Goal: Task Accomplishment & Management: Manage account settings

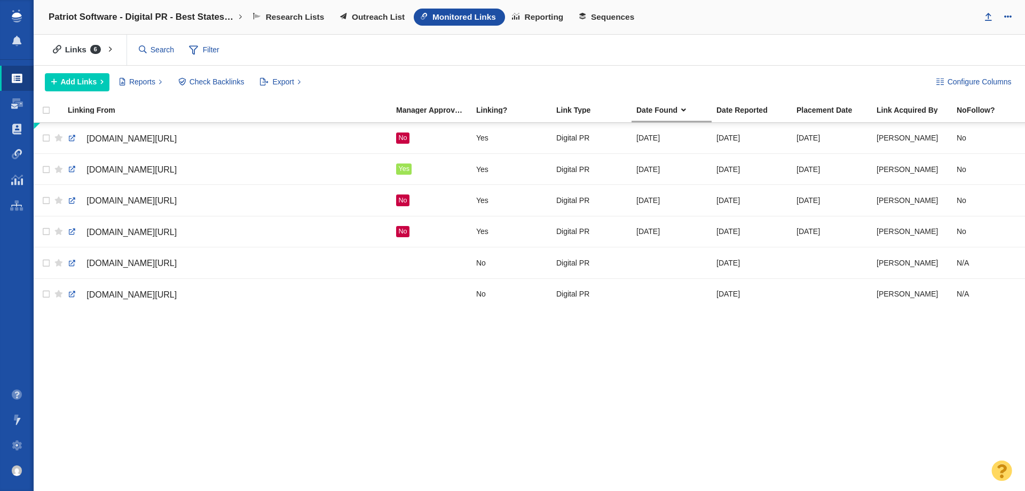
click at [158, 9] on link "Patriot Software - Digital PR - Best States to Start a Business" at bounding box center [145, 17] width 209 height 26
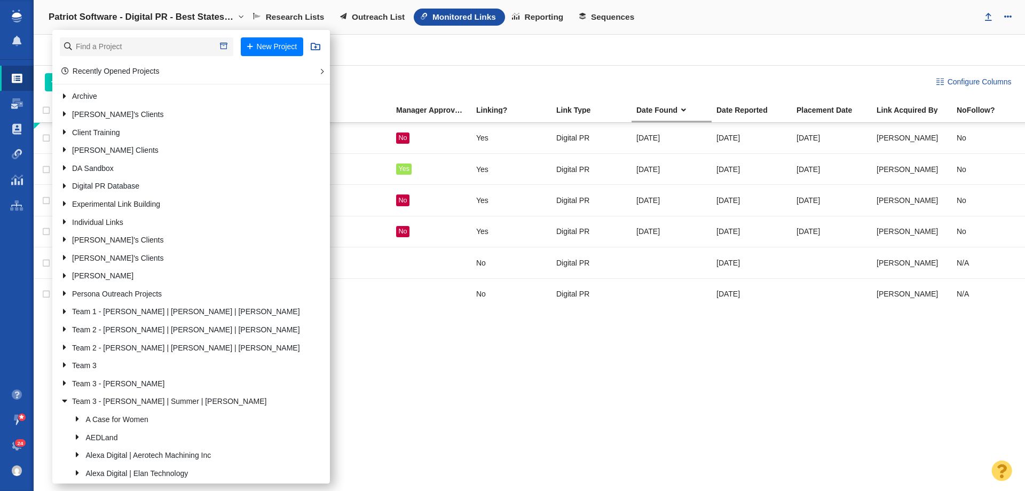
click at [13, 444] on span at bounding box center [17, 445] width 11 height 11
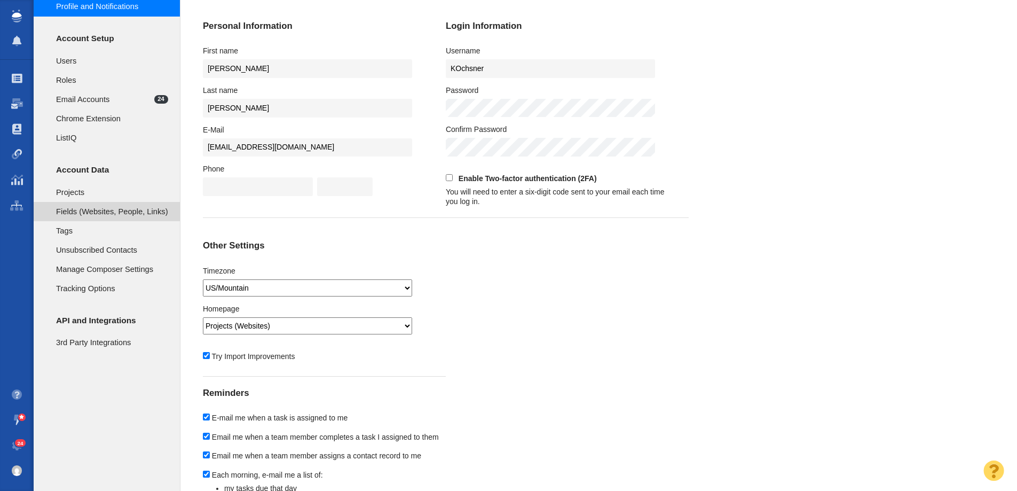
scroll to position [53, 0]
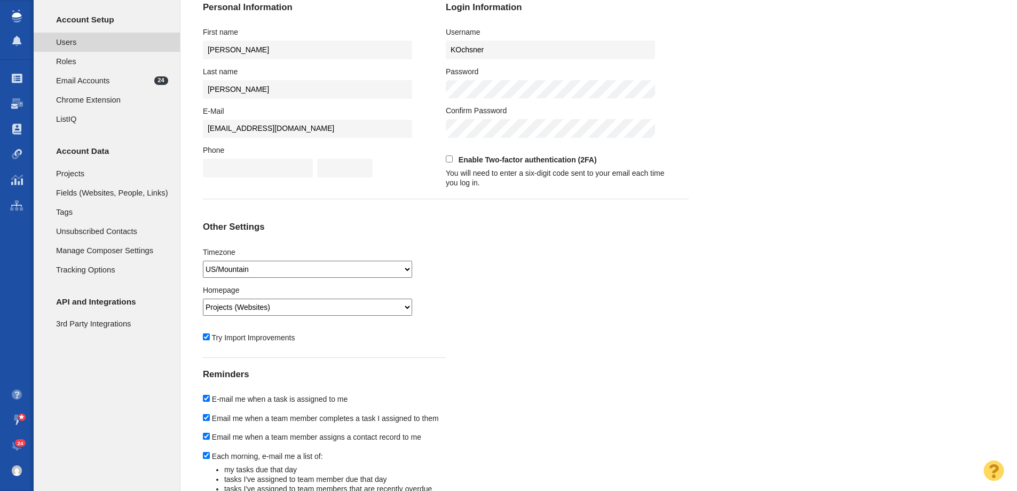
click at [87, 46] on span "Users" at bounding box center [112, 42] width 112 height 12
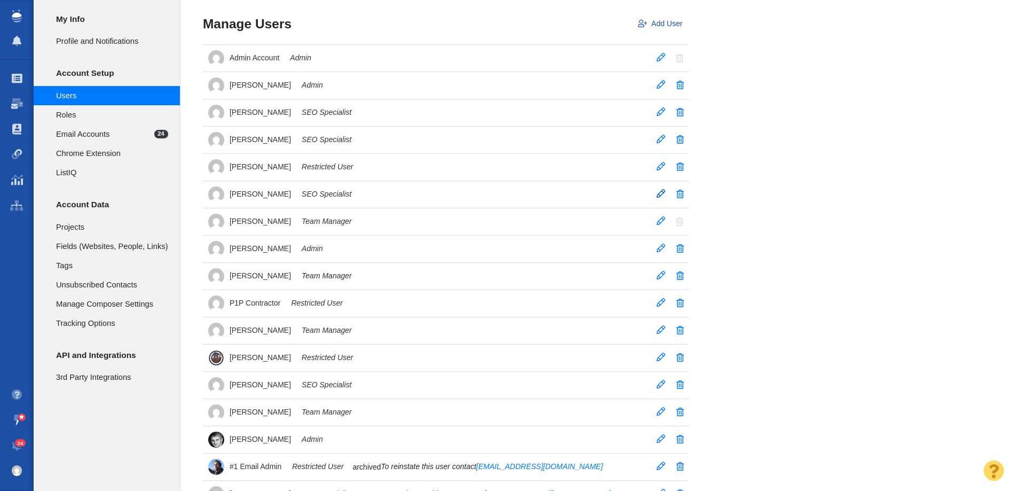
click at [243, 190] on span "Kristyn Pilgrim" at bounding box center [260, 194] width 61 height 10
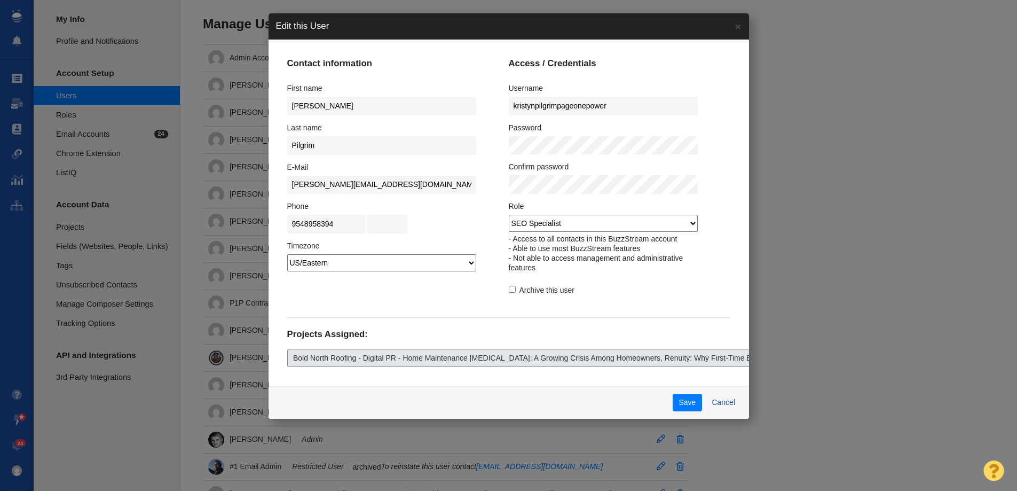
click at [451, 358] on span "Bold North Roofing - Digital PR - Home Maintenance Procrastination: A Growing C…" at bounding box center [711, 357] width 836 height 11
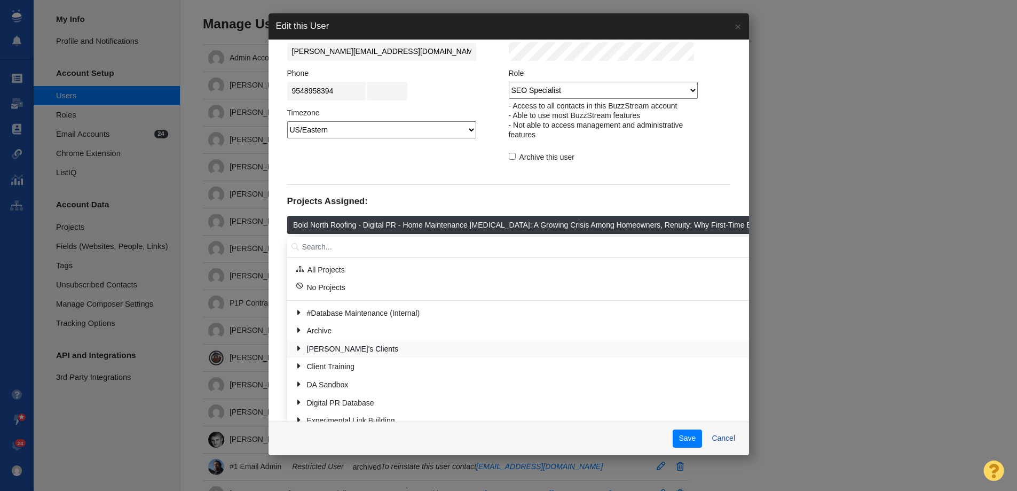
scroll to position [157, 0]
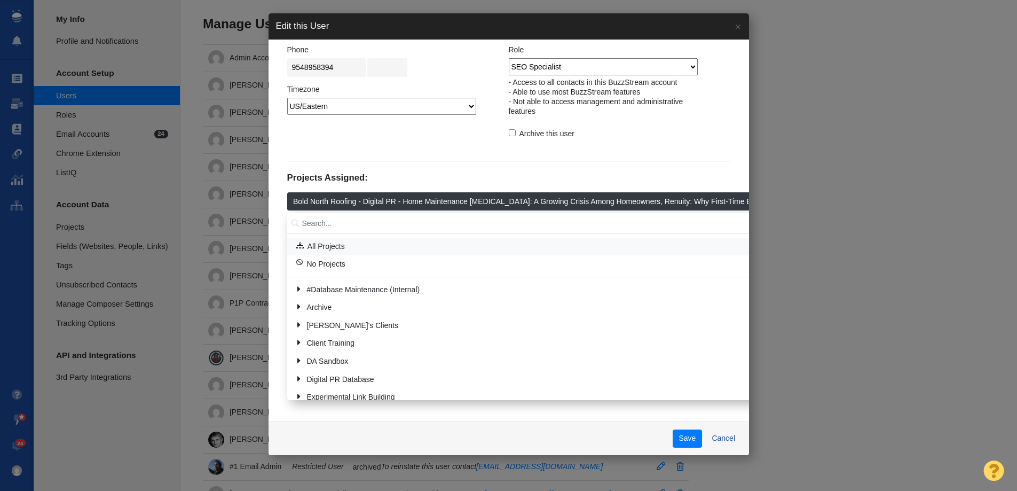
click at [331, 248] on span "All Projects" at bounding box center [326, 246] width 37 height 11
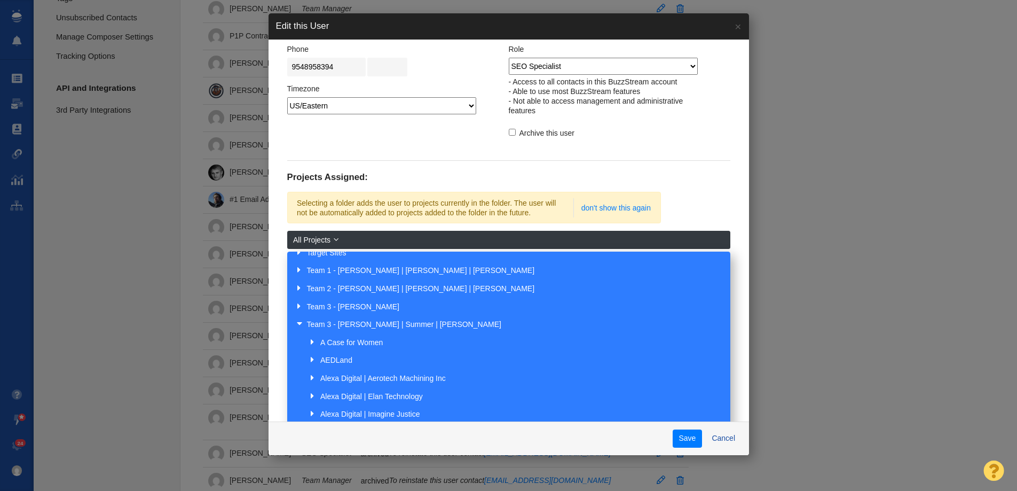
scroll to position [320, 0]
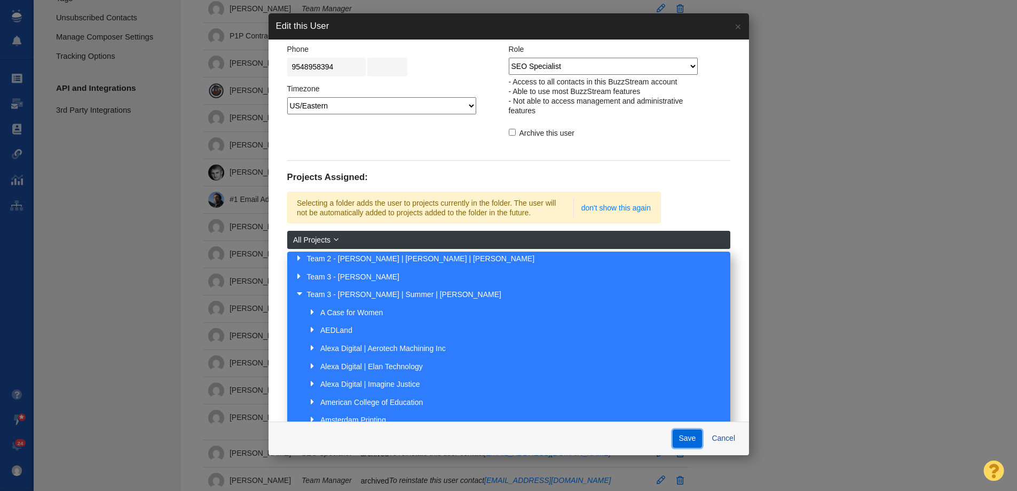
click at [685, 440] on button "Save" at bounding box center [687, 438] width 29 height 18
